Goal: Transaction & Acquisition: Purchase product/service

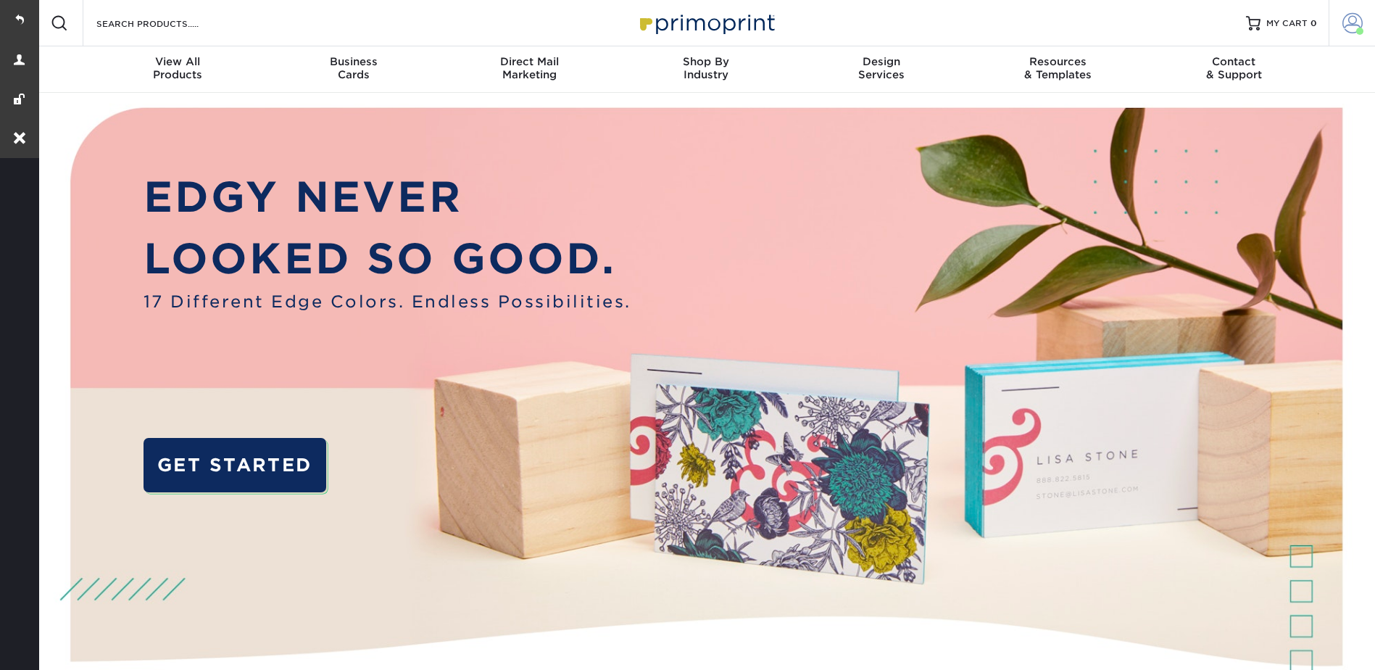
click at [1346, 17] on span at bounding box center [1353, 23] width 20 height 20
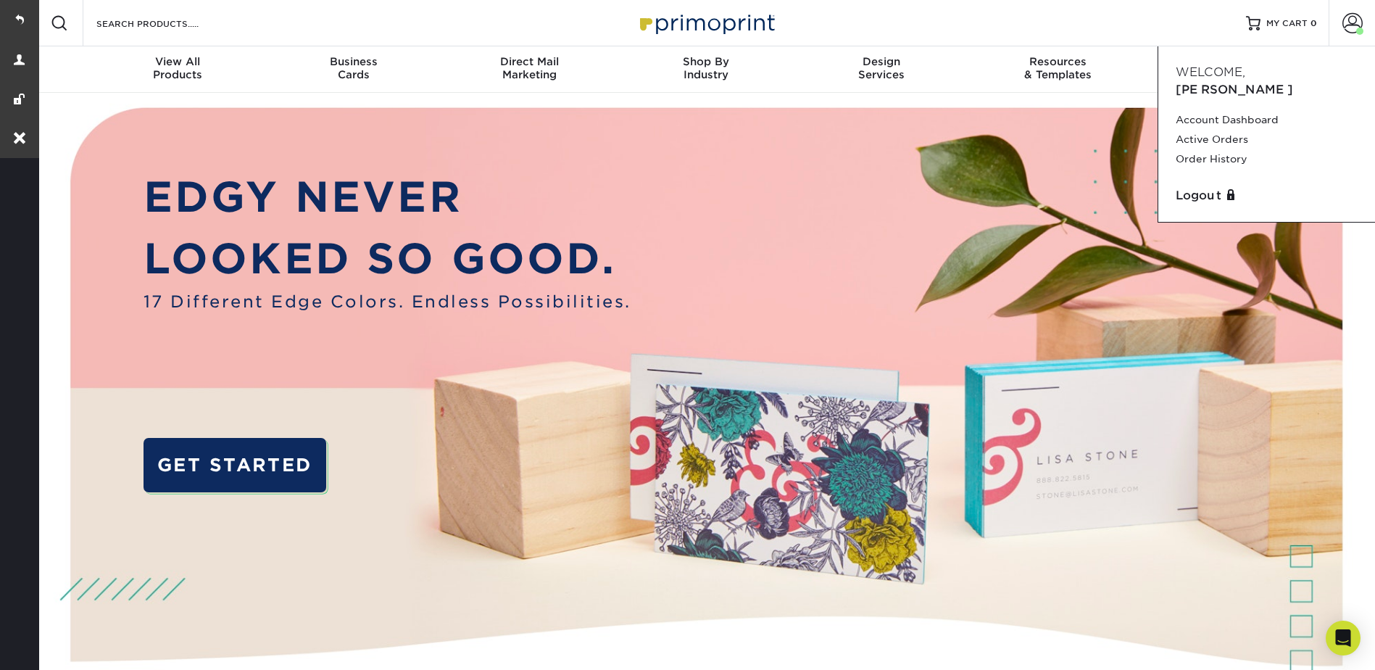
drag, startPoint x: 1199, startPoint y: 103, endPoint x: 989, endPoint y: 196, distance: 229.8
click at [1200, 110] on link "Account Dashboard" at bounding box center [1267, 120] width 182 height 20
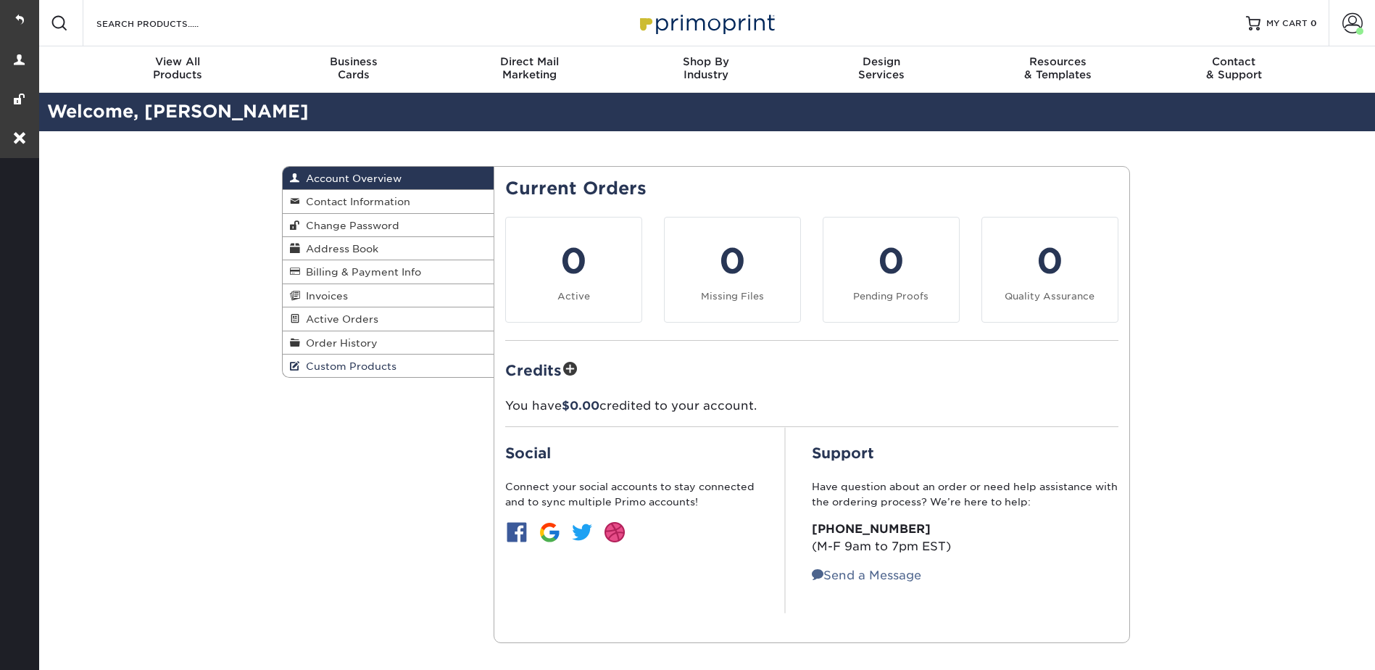
click at [355, 360] on link "Custom Products" at bounding box center [389, 366] width 212 height 22
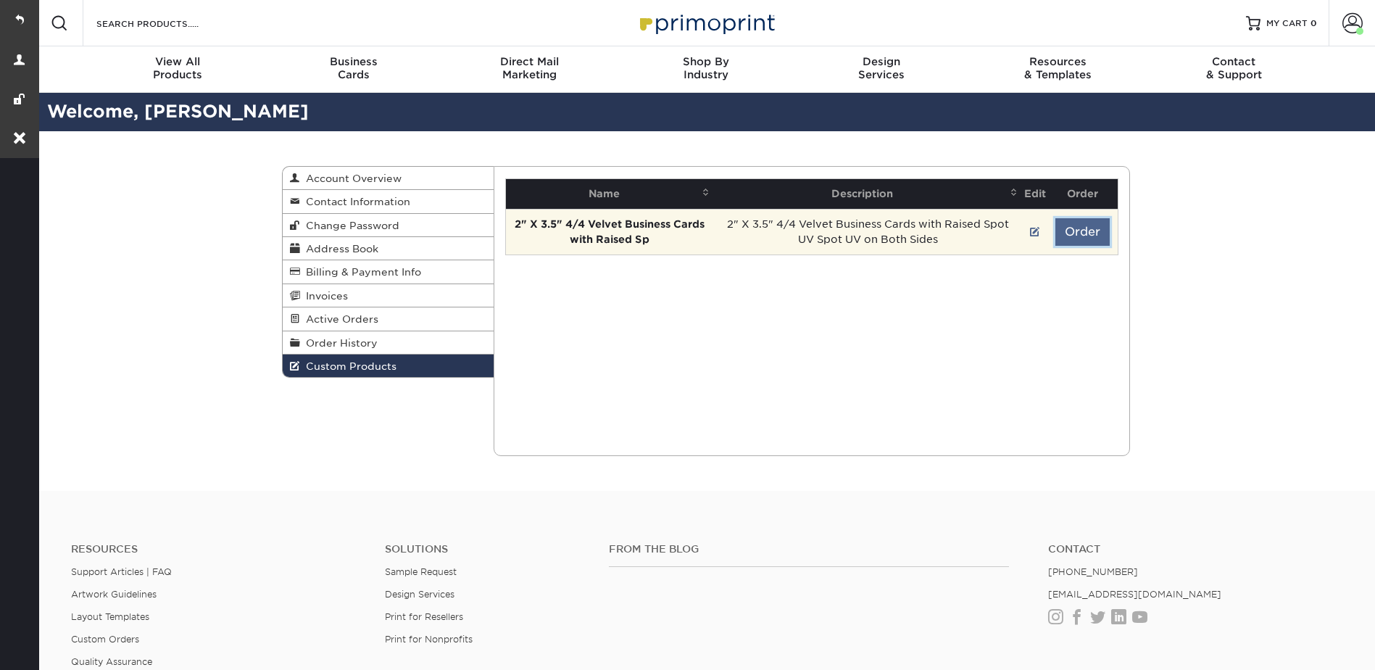
click at [1100, 228] on button "Order" at bounding box center [1083, 232] width 54 height 28
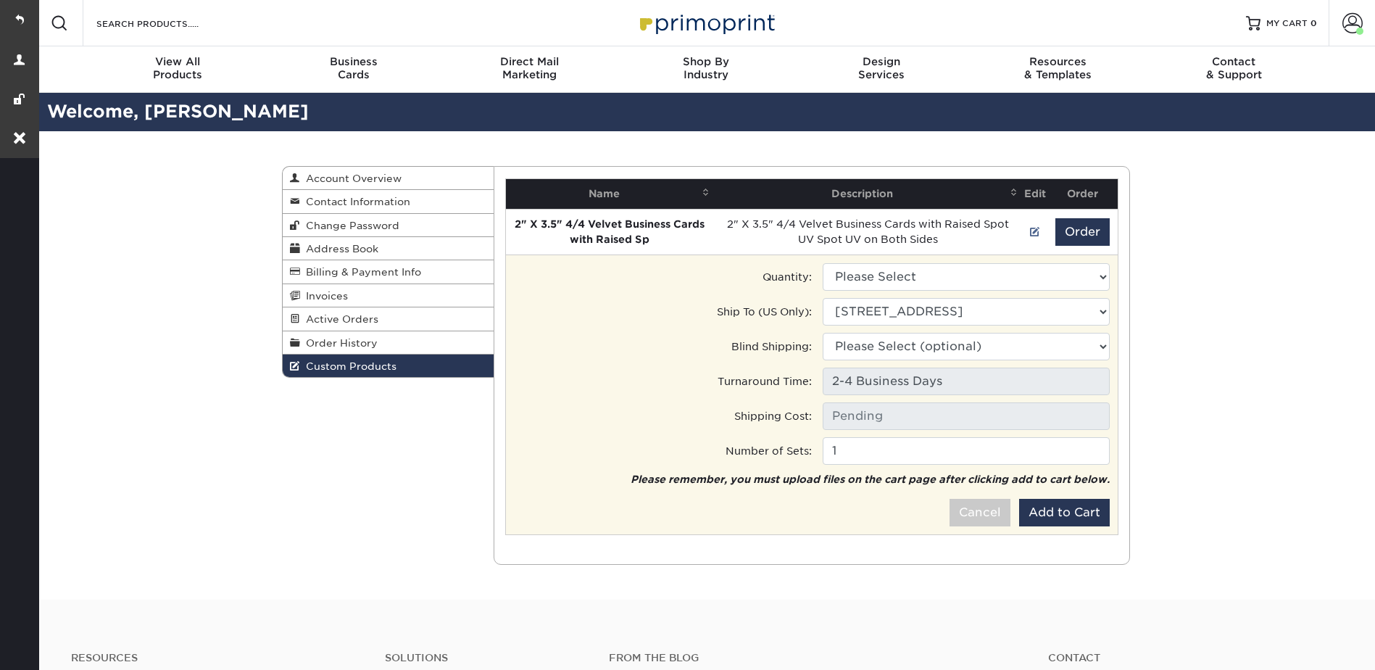
click at [901, 262] on td "Quantity: Please Select 100 - $144.00" at bounding box center [811, 276] width 619 height 29
click at [889, 276] on select "Please Select 100 - $144.00" at bounding box center [966, 277] width 287 height 28
select select "0"
click at [823, 263] on select "Please Select 100 - $144.00" at bounding box center [966, 277] width 287 height 28
type input "Ground: $7.84"
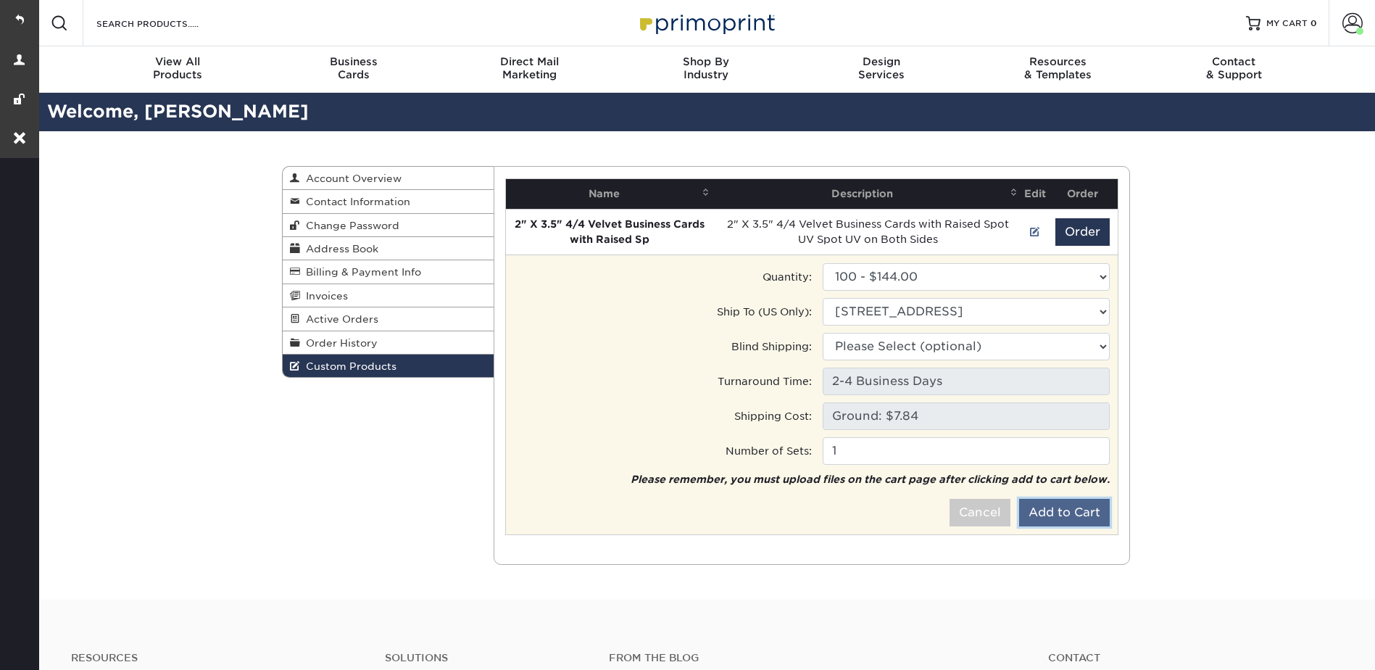
click at [1073, 514] on button "Add to Cart" at bounding box center [1064, 513] width 91 height 28
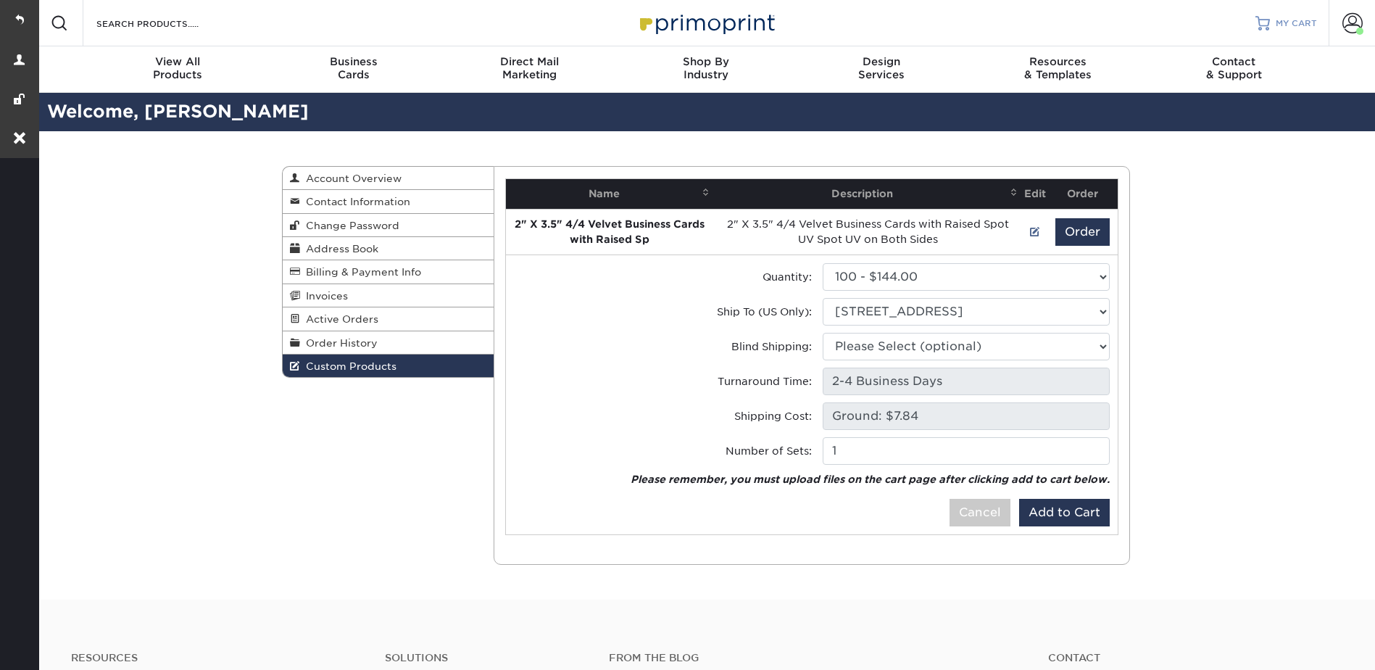
click at [1260, 16] on div at bounding box center [1263, 23] width 15 height 15
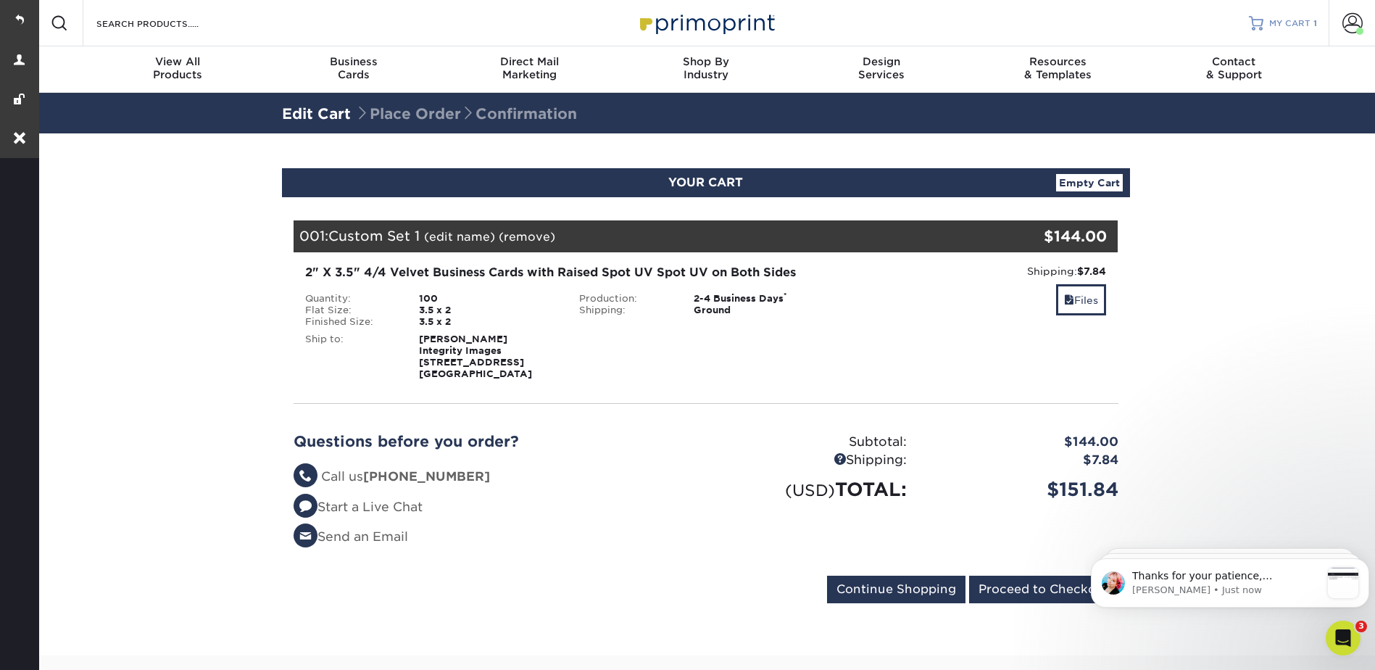
click at [1275, 17] on span "MY CART" at bounding box center [1290, 23] width 41 height 12
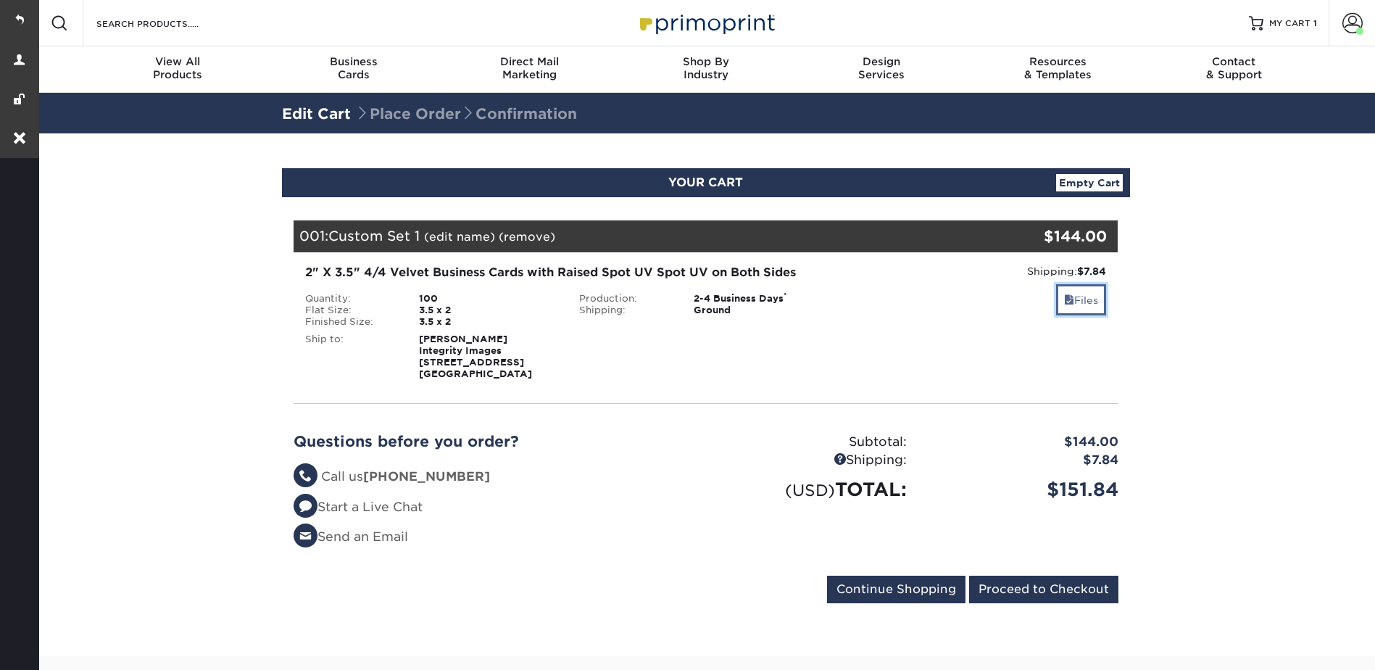
click at [1077, 299] on link "Files" at bounding box center [1081, 299] width 50 height 31
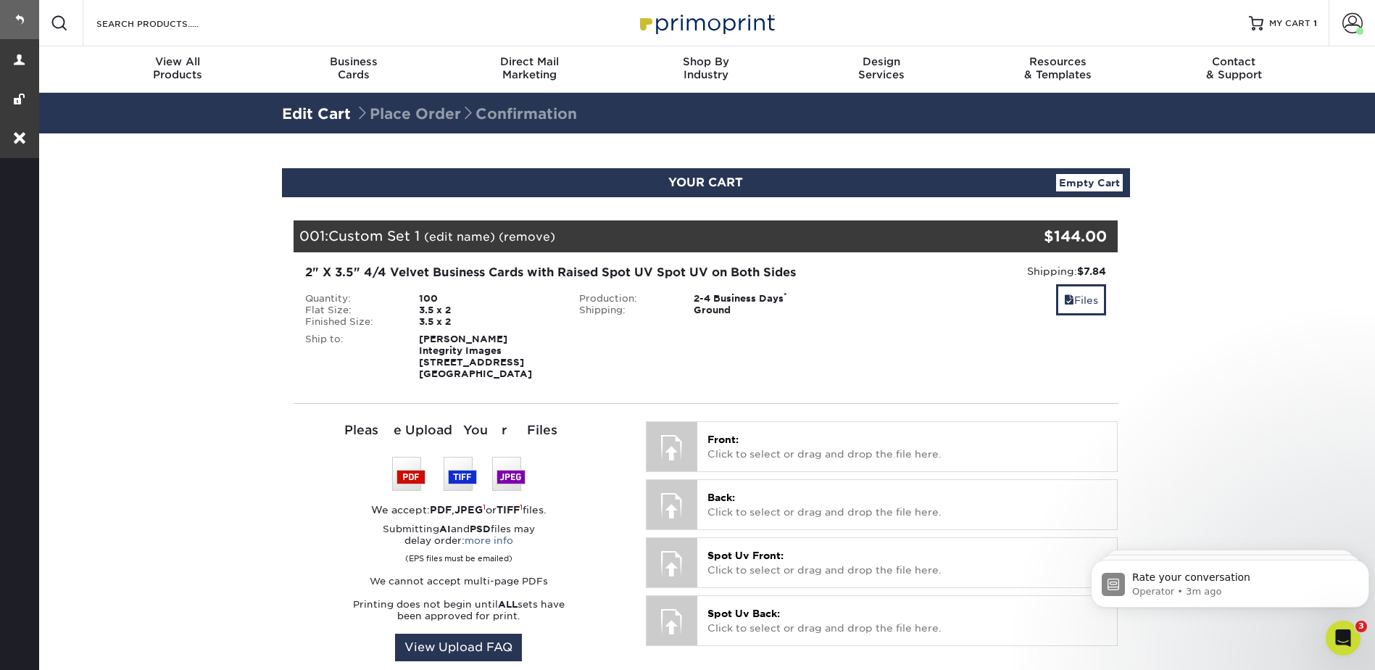
click at [22, 19] on link at bounding box center [19, 19] width 39 height 39
